Goal: Task Accomplishment & Management: Manage account settings

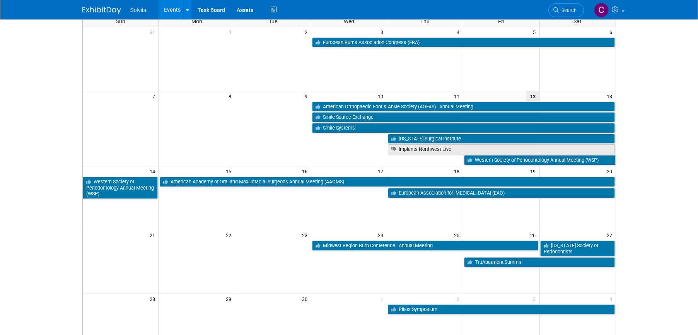
scroll to position [77, 0]
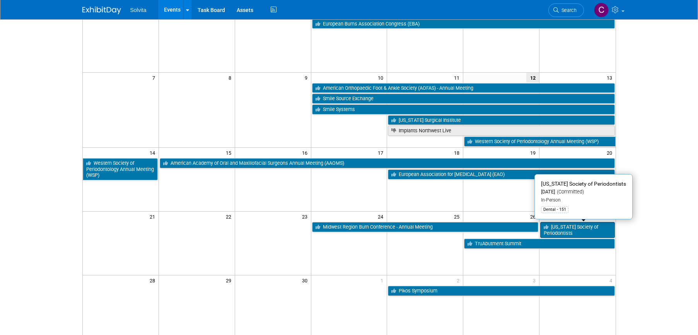
click at [586, 229] on link "[US_STATE] Society of Periodontists" at bounding box center [577, 230] width 74 height 16
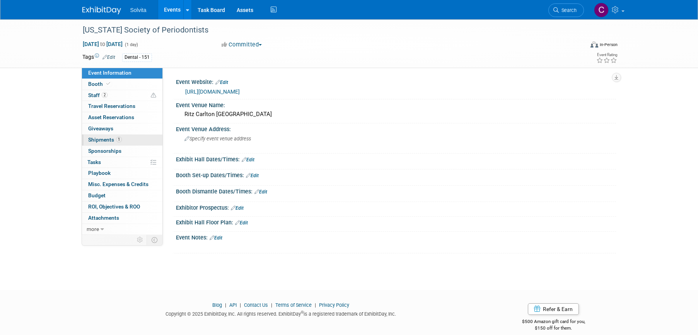
click at [105, 139] on span "Shipments 1" at bounding box center [105, 140] width 34 height 6
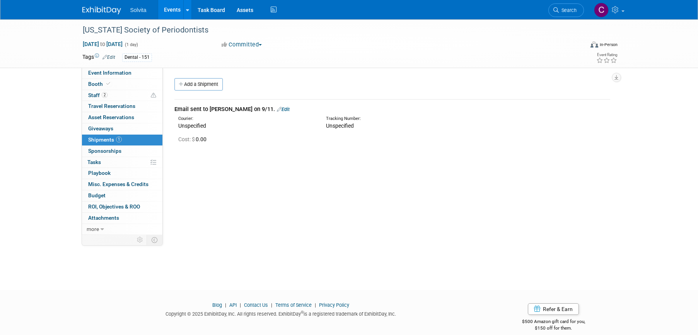
click at [277, 110] on link "Edit" at bounding box center [283, 109] width 13 height 6
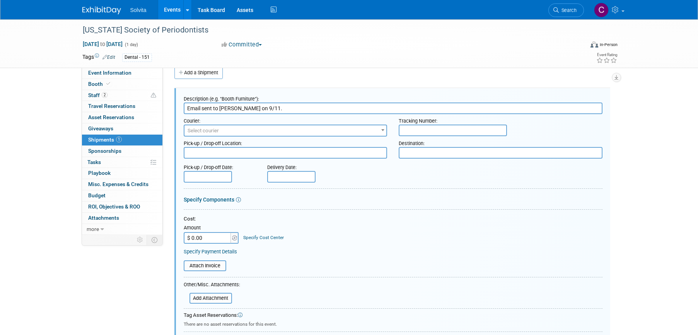
drag, startPoint x: 278, startPoint y: 109, endPoint x: 180, endPoint y: 106, distance: 97.9
click at [180, 106] on div "Description (e.g. "Booth Furniture"): Email sent to Adrienne on 9/11. Courier: …" at bounding box center [392, 250] width 436 height 324
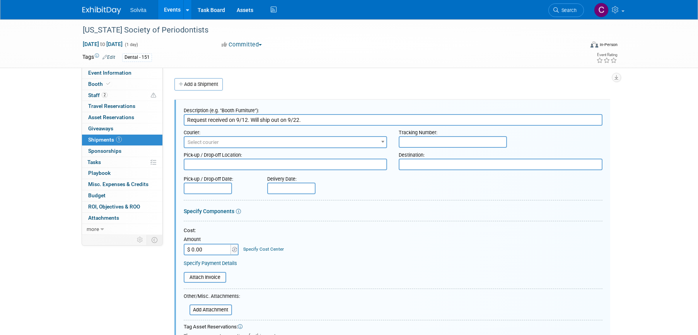
scroll to position [155, 0]
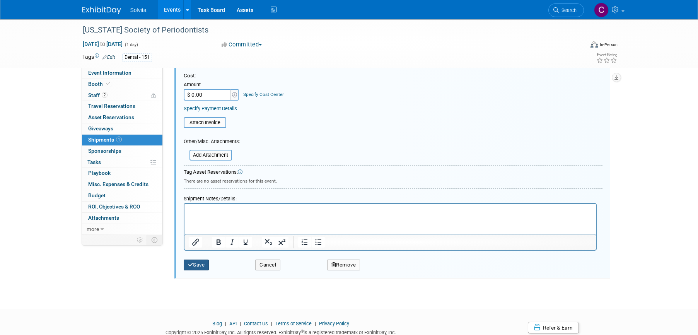
type input "Request received on 9/12. Will ship out on 9/22."
click at [198, 267] on button "Save" at bounding box center [197, 265] width 26 height 11
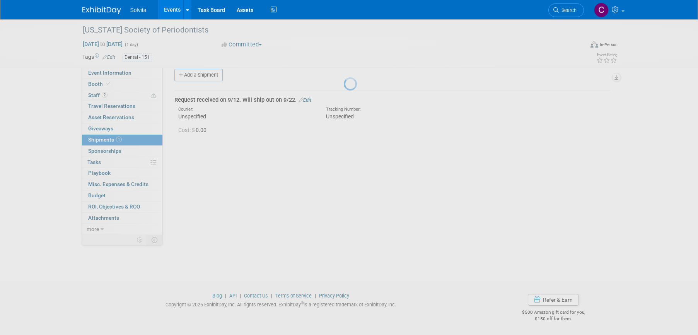
scroll to position [9, 0]
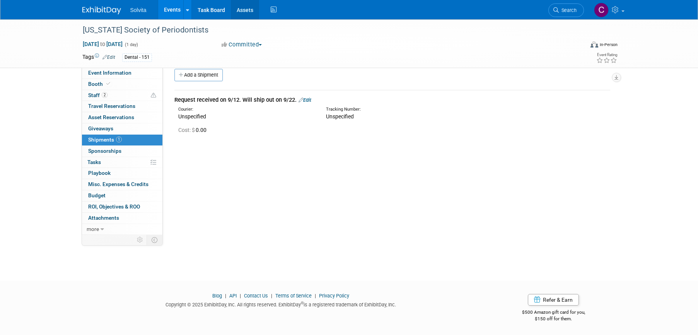
click at [243, 11] on link "Assets" at bounding box center [245, 9] width 28 height 19
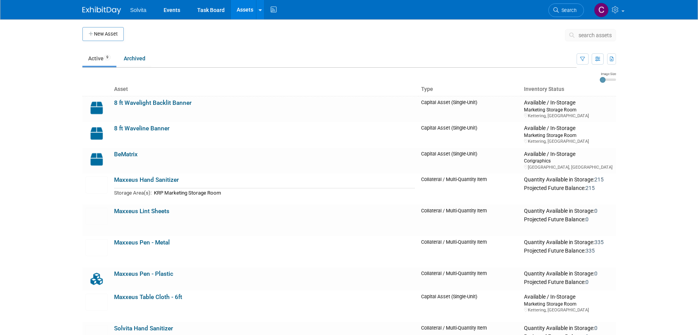
click at [160, 213] on link "Maxxeus Lint Sheets" at bounding box center [141, 211] width 55 height 7
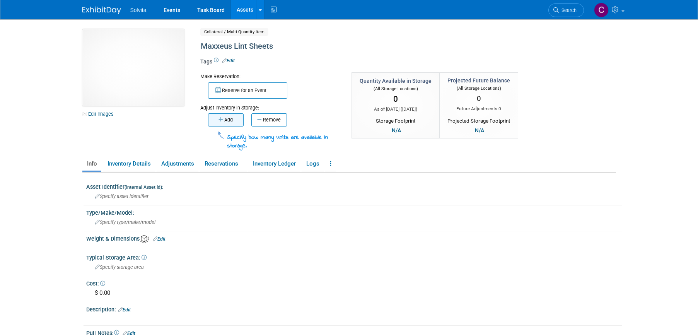
click at [215, 120] on button "Add" at bounding box center [226, 119] width 36 height 13
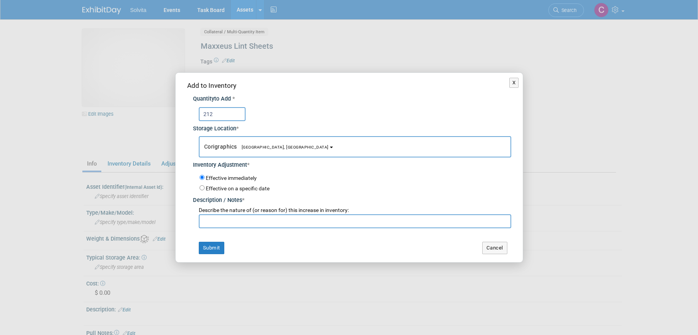
type input "212"
click at [264, 149] on button "Corigraphics Troy, OH" at bounding box center [355, 146] width 313 height 21
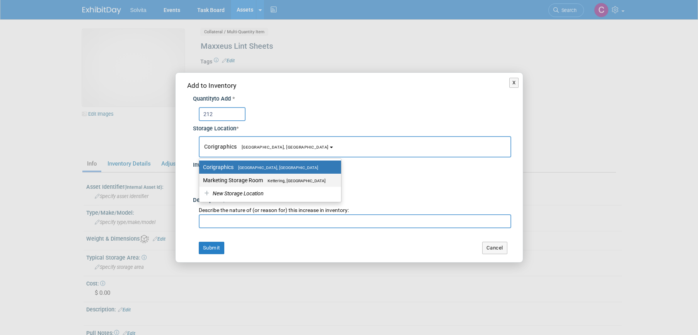
click at [264, 181] on span "Kettering, OH" at bounding box center [294, 180] width 63 height 5
click at [200, 181] on input "Marketing Storage Room Kettering, OH" at bounding box center [197, 180] width 5 height 5
select select "11223481"
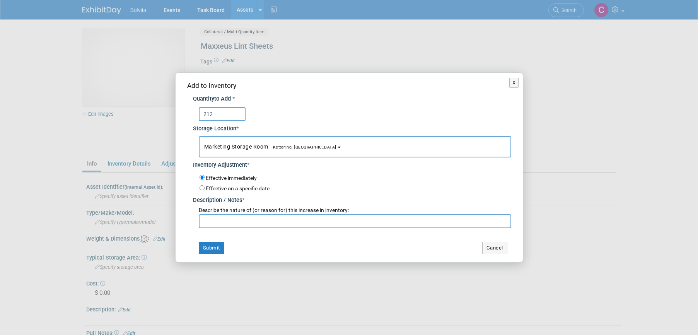
click at [244, 217] on input "text" at bounding box center [355, 221] width 313 height 14
type input "Inventory count"
click at [219, 244] on button "Submit" at bounding box center [212, 248] width 26 height 12
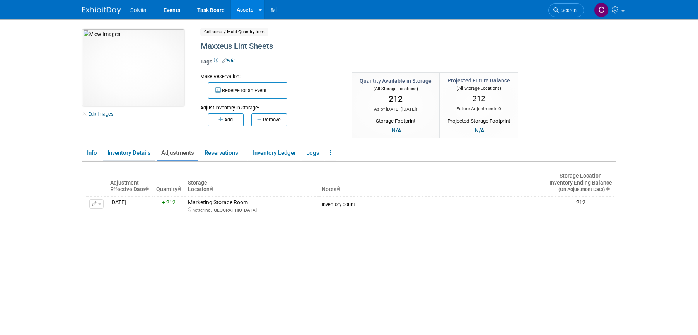
click at [124, 153] on link "Inventory Details" at bounding box center [129, 153] width 52 height 14
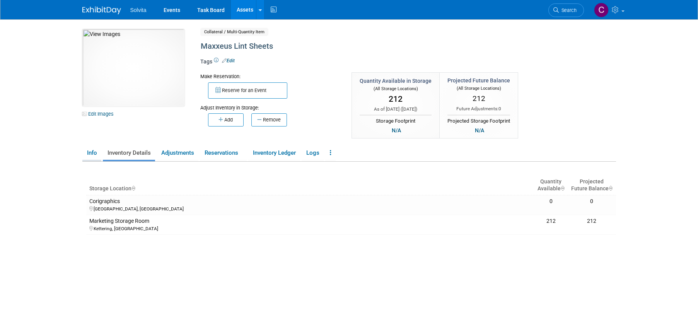
click at [92, 150] on link "Info" at bounding box center [91, 153] width 19 height 14
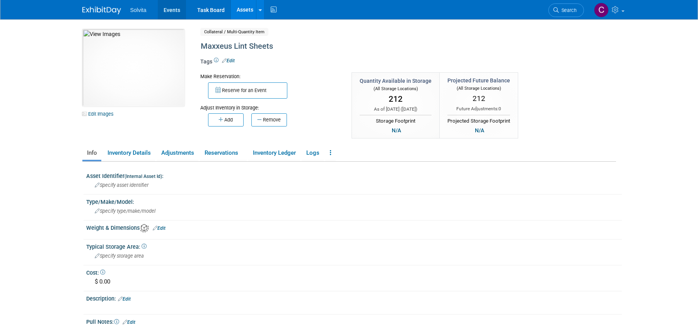
click at [178, 10] on link "Events" at bounding box center [172, 9] width 28 height 19
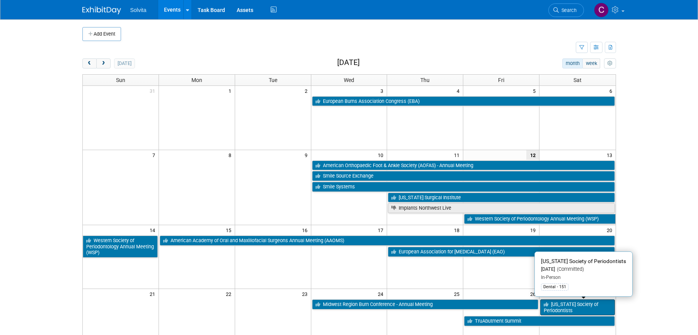
click at [579, 307] on link "[US_STATE] Society of Periodontists" at bounding box center [577, 307] width 74 height 16
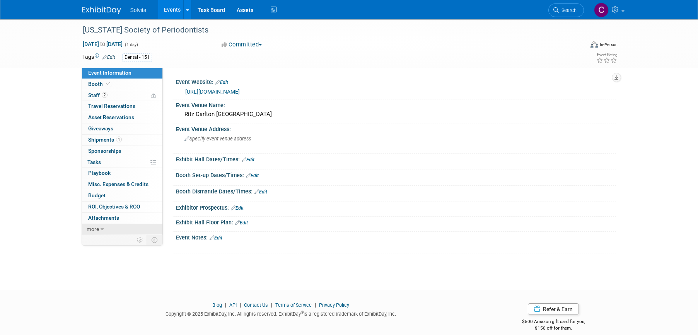
click at [122, 229] on link "more" at bounding box center [122, 229] width 80 height 11
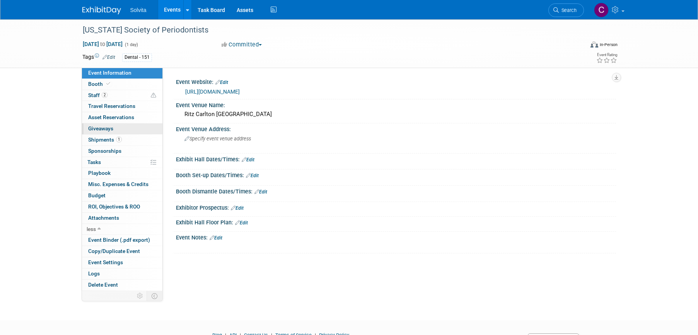
click at [104, 127] on span "Giveaways 0" at bounding box center [100, 128] width 25 height 6
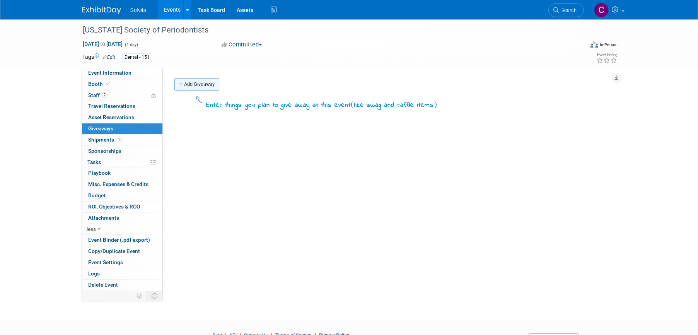
click at [209, 84] on link "Add Giveaway" at bounding box center [196, 84] width 45 height 12
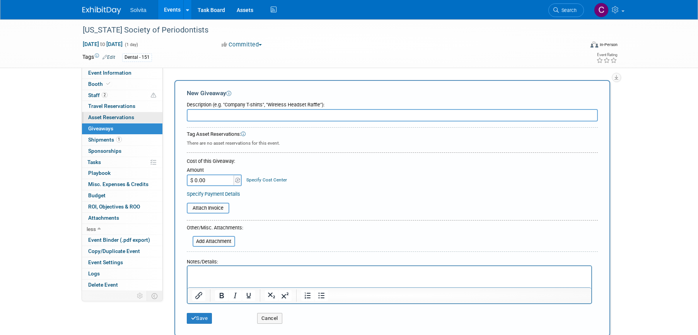
click at [119, 114] on span "Asset Reservations 0" at bounding box center [111, 117] width 46 height 6
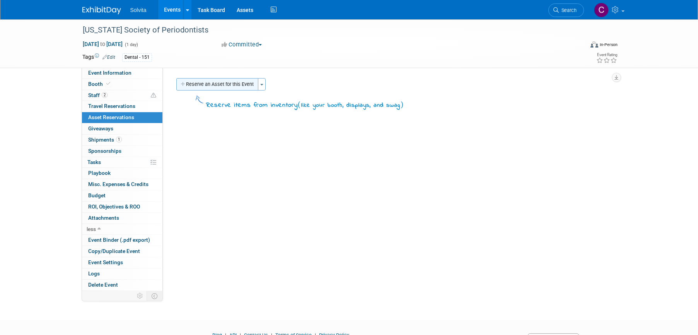
click at [232, 82] on button "Reserve an Asset for this Event" at bounding box center [217, 84] width 82 height 12
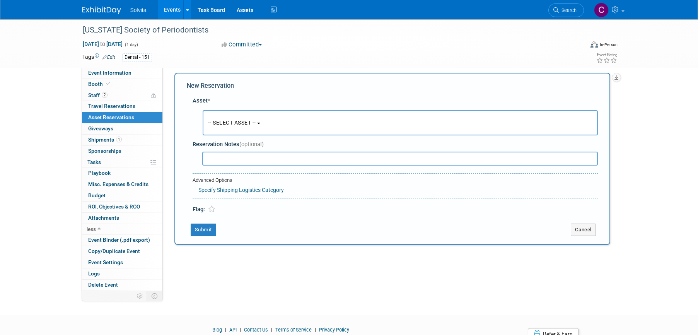
scroll to position [7, 0]
click at [276, 126] on button "-- SELECT ASSET --" at bounding box center [400, 120] width 395 height 25
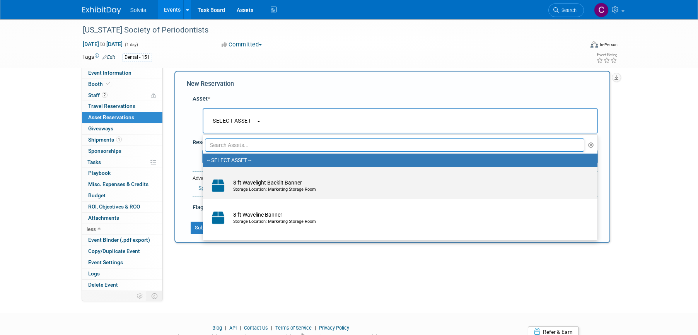
scroll to position [155, 0]
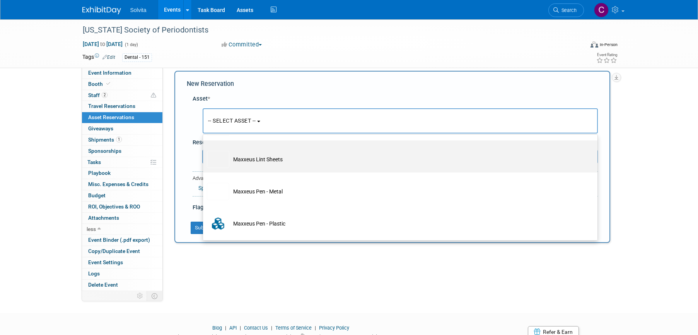
click at [280, 167] on td "Maxxeus Lint Sheets" at bounding box center [405, 159] width 353 height 17
click at [204, 150] on input "Maxxeus Lint Sheets" at bounding box center [201, 147] width 5 height 5
select select "10714702"
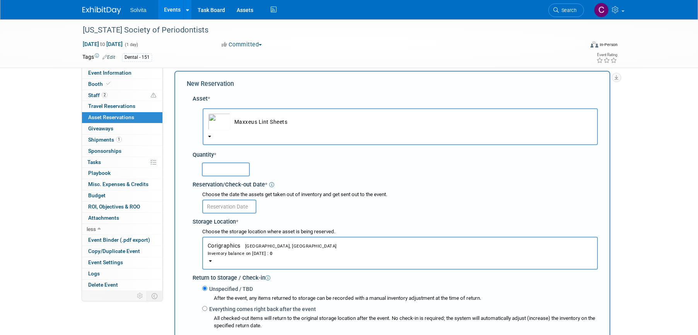
click at [222, 172] on input "text" at bounding box center [226, 169] width 48 height 14
type input "25"
click at [248, 206] on input "text" at bounding box center [229, 207] width 54 height 14
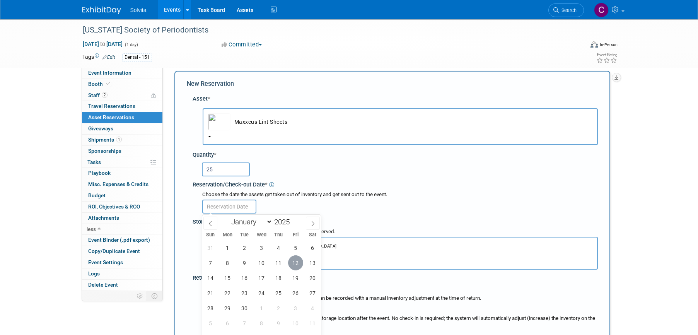
click at [297, 266] on span "12" at bounding box center [295, 262] width 15 height 15
type input "Sep 12, 2025"
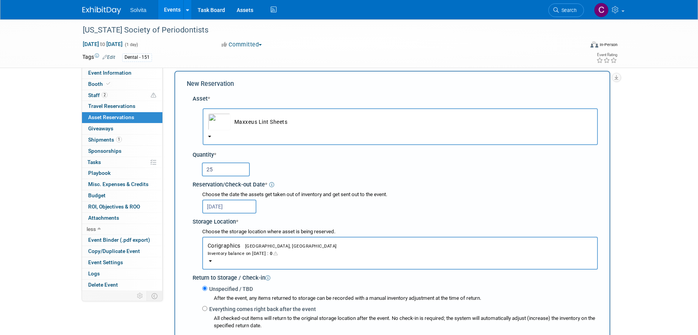
click at [289, 257] on button "Corigraphics Troy, OH Inventory balance on Sep 12, 2025 : 0" at bounding box center [400, 253] width 396 height 33
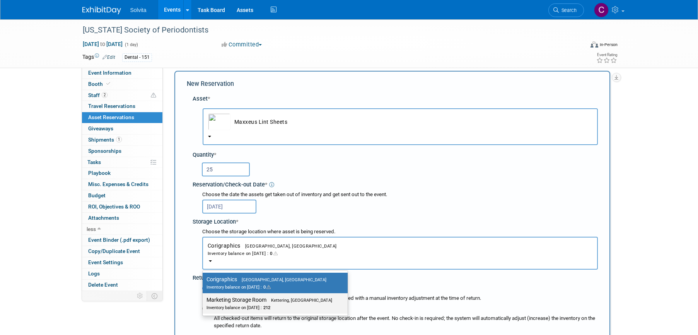
click at [280, 300] on span "Kettering, OH" at bounding box center [299, 300] width 66 height 5
click at [204, 300] on input "Marketing Storage Room Kettering, OH Inventory balance on Sep 12, 2025 : 212" at bounding box center [201, 299] width 5 height 5
select select "11223481"
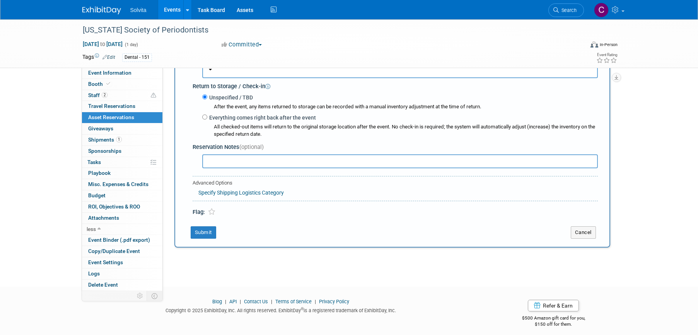
scroll to position [201, 0]
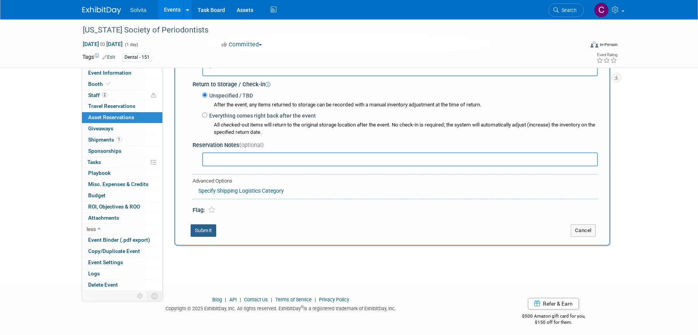
click at [207, 230] on button "Submit" at bounding box center [204, 230] width 26 height 12
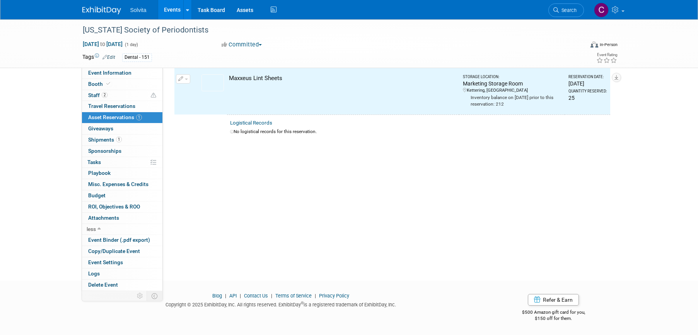
scroll to position [10, 0]
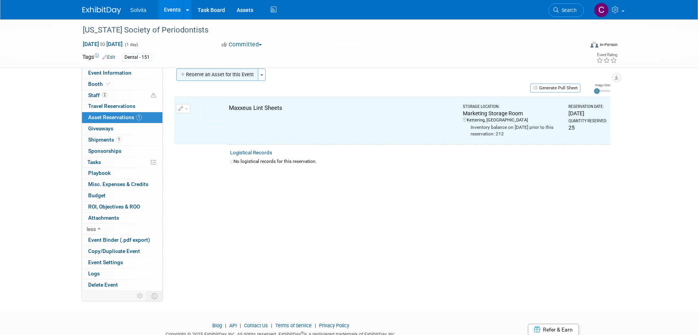
click at [224, 77] on button "Reserve an Asset for this Event" at bounding box center [217, 74] width 82 height 12
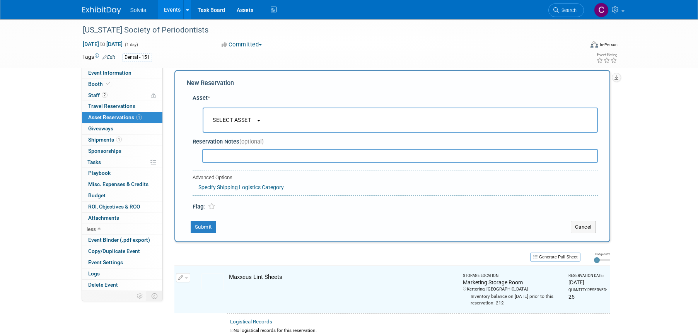
scroll to position [7, 0]
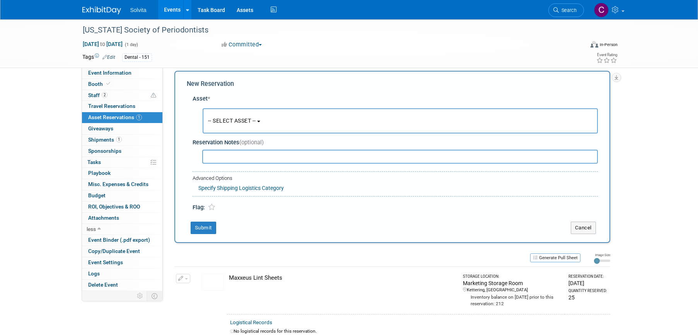
click at [256, 123] on span "-- SELECT ASSET --" at bounding box center [232, 121] width 48 height 6
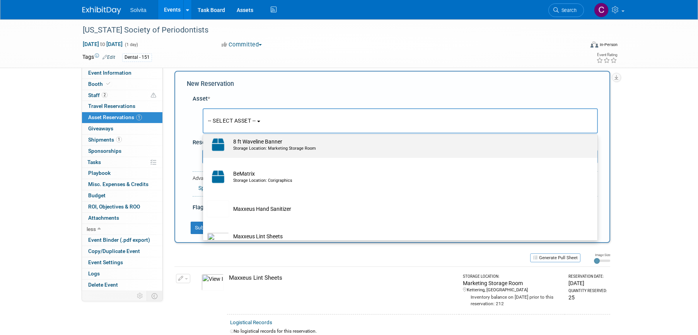
scroll to position [193, 0]
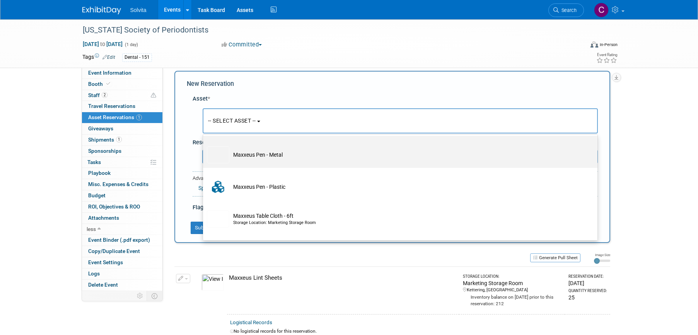
click at [261, 155] on td "Maxxeus Pen - Metal" at bounding box center [405, 154] width 353 height 17
click at [204, 145] on input "Maxxeus Pen - Metal" at bounding box center [201, 142] width 5 height 5
select select "10714701"
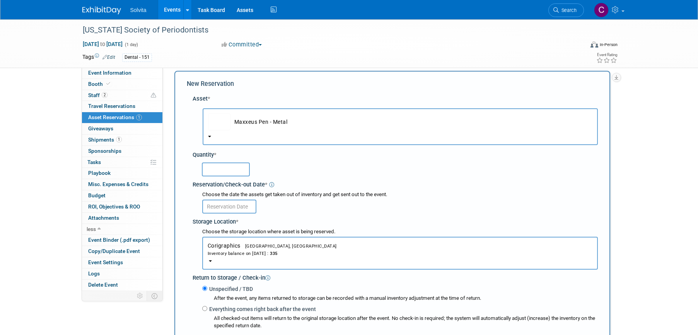
click at [232, 171] on input "text" at bounding box center [226, 169] width 48 height 14
type input "25"
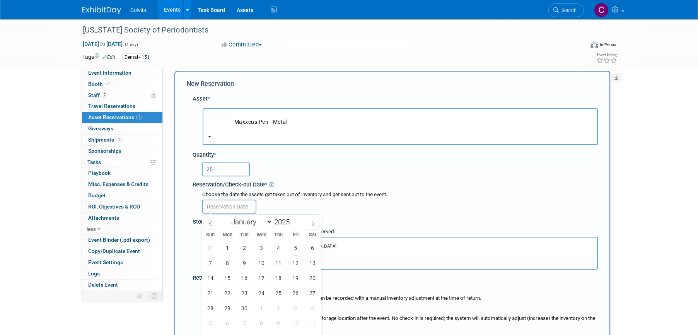
click at [231, 207] on input "text" at bounding box center [229, 207] width 54 height 14
click at [298, 268] on span "12" at bounding box center [295, 262] width 15 height 15
type input "Sep 12, 2025"
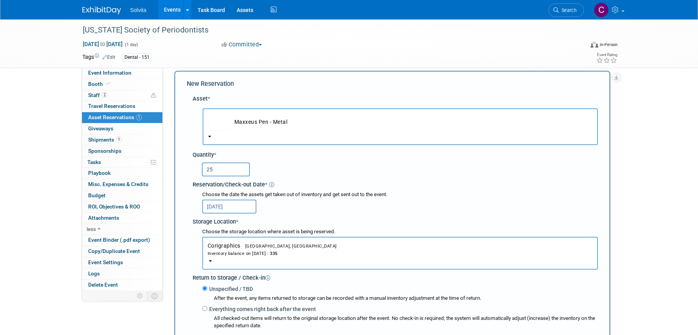
click at [298, 265] on button "Corigraphics Troy, OH Inventory balance on Sep 12, 2025 : 335" at bounding box center [400, 253] width 396 height 33
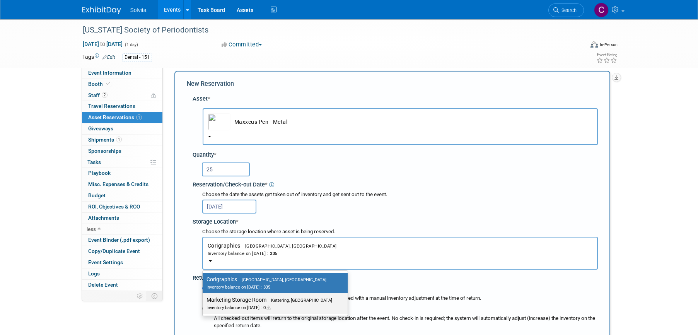
click at [297, 300] on span "Kettering, OH" at bounding box center [299, 300] width 66 height 5
click at [204, 300] on input "Marketing Storage Room Kettering, OH Inventory balance on Sep 12, 2025 : 0" at bounding box center [201, 299] width 5 height 5
select select "11223481"
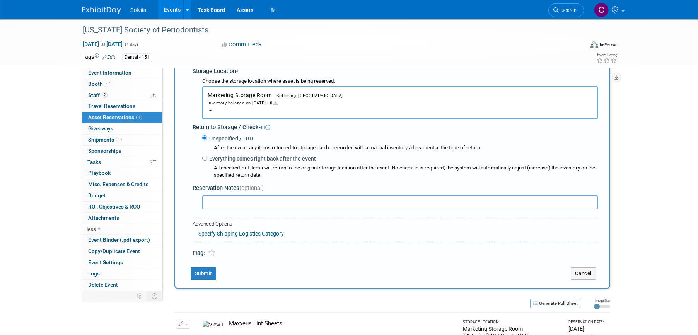
scroll to position [162, 0]
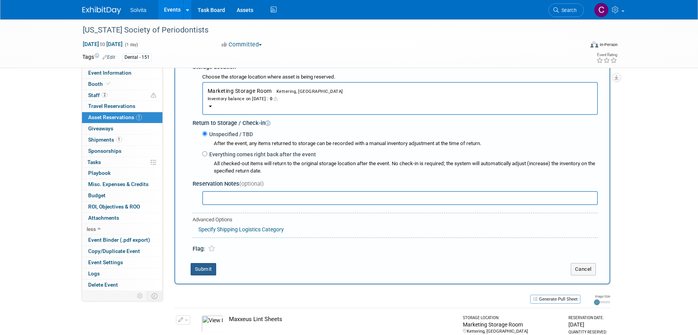
click at [205, 273] on button "Submit" at bounding box center [204, 269] width 26 height 12
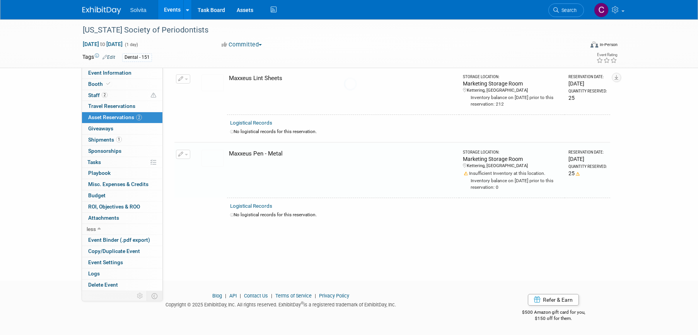
scroll to position [39, 0]
click at [241, 9] on link "Assets" at bounding box center [245, 9] width 28 height 19
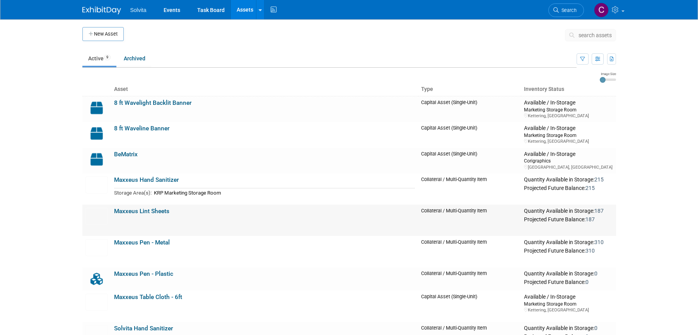
click at [143, 212] on link "Maxxeus Lint Sheets" at bounding box center [141, 211] width 55 height 7
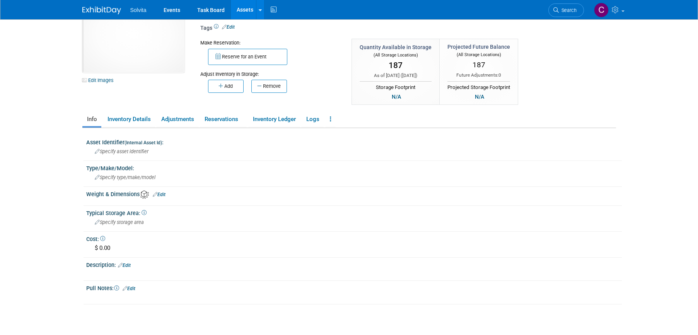
scroll to position [77, 0]
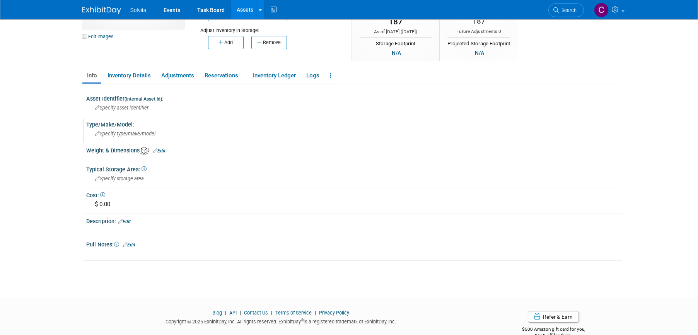
drag, startPoint x: 143, startPoint y: 169, endPoint x: 230, endPoint y: 142, distance: 91.1
click at [230, 142] on div "Type/Make/Model: Specify type/make/model" at bounding box center [352, 131] width 539 height 24
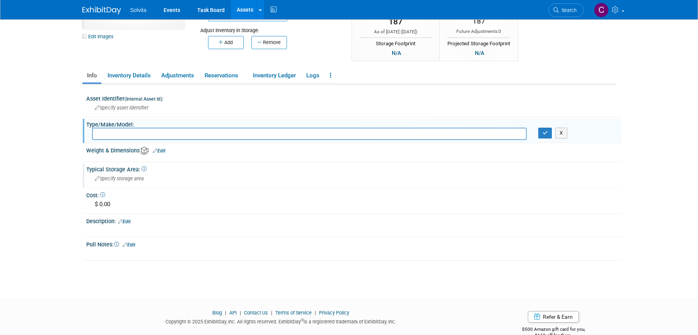
click at [334, 169] on div "Typical Storage Area:" at bounding box center [354, 169] width 536 height 10
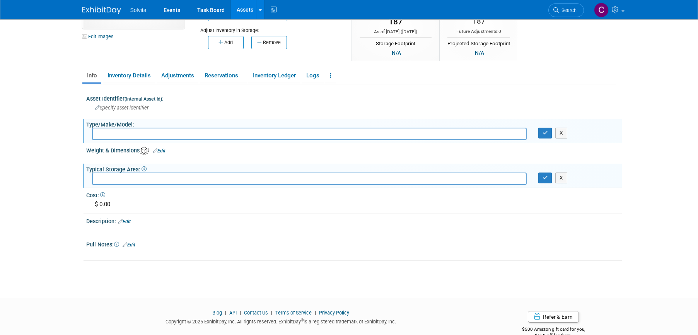
click at [664, 142] on body "Solvita Events Task Board Assets New Asset Search Assets" at bounding box center [349, 90] width 698 height 335
click at [566, 137] on button "X" at bounding box center [561, 133] width 12 height 11
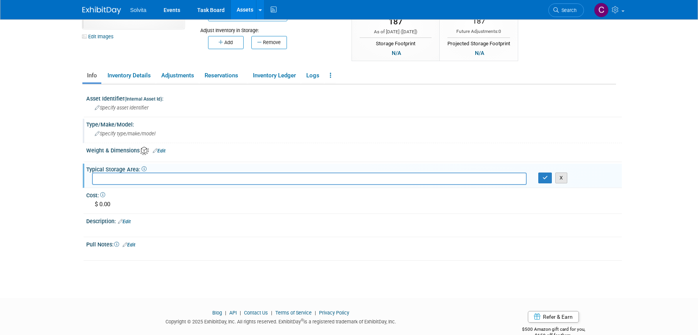
click at [560, 179] on button "X" at bounding box center [561, 177] width 12 height 11
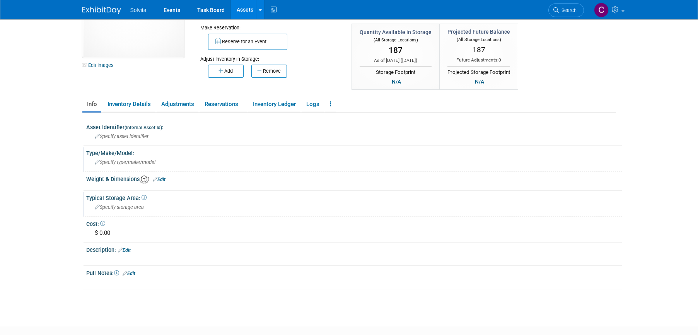
scroll to position [0, 0]
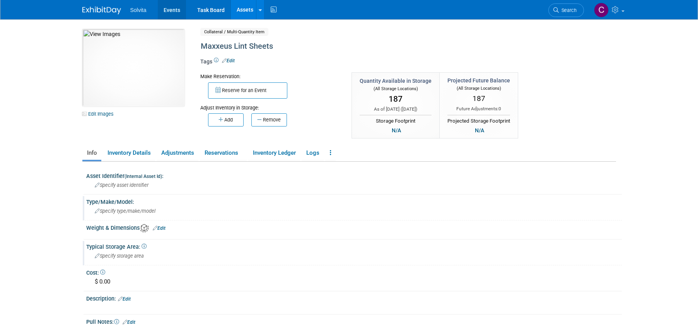
click at [170, 9] on link "Events" at bounding box center [172, 9] width 28 height 19
